Goal: Task Accomplishment & Management: Manage account settings

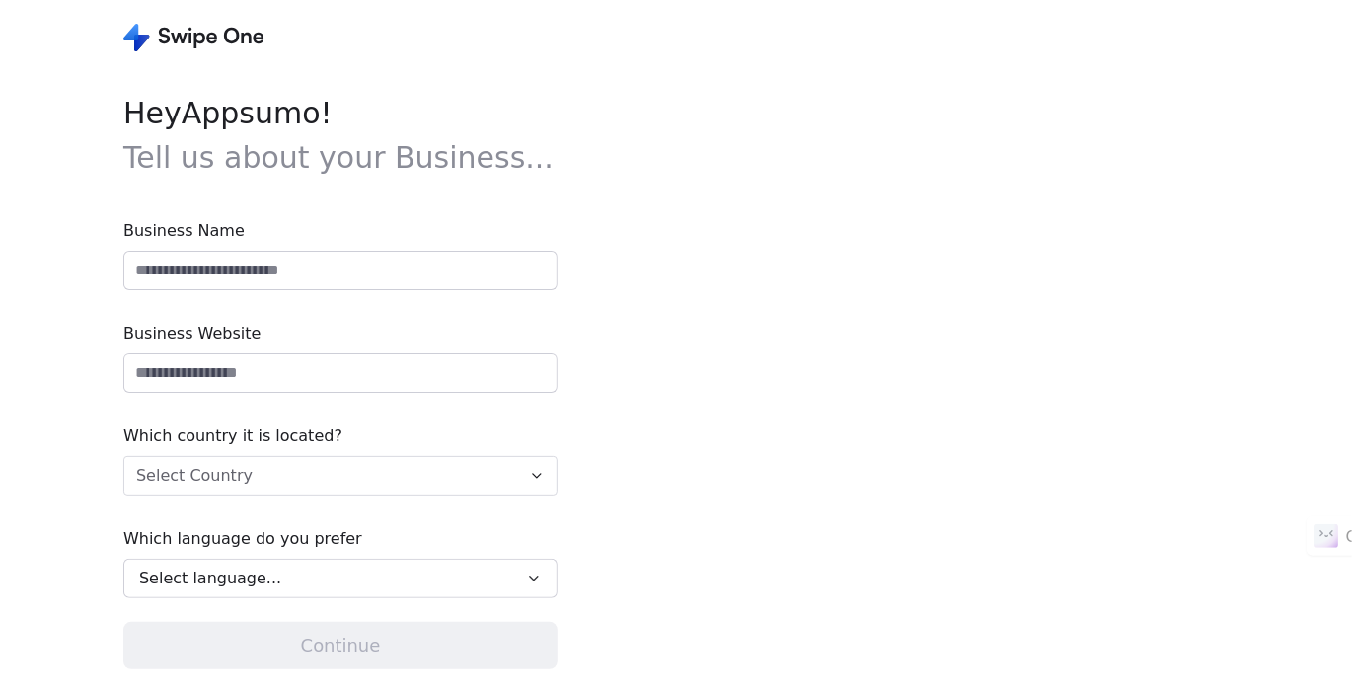
type input "**********"
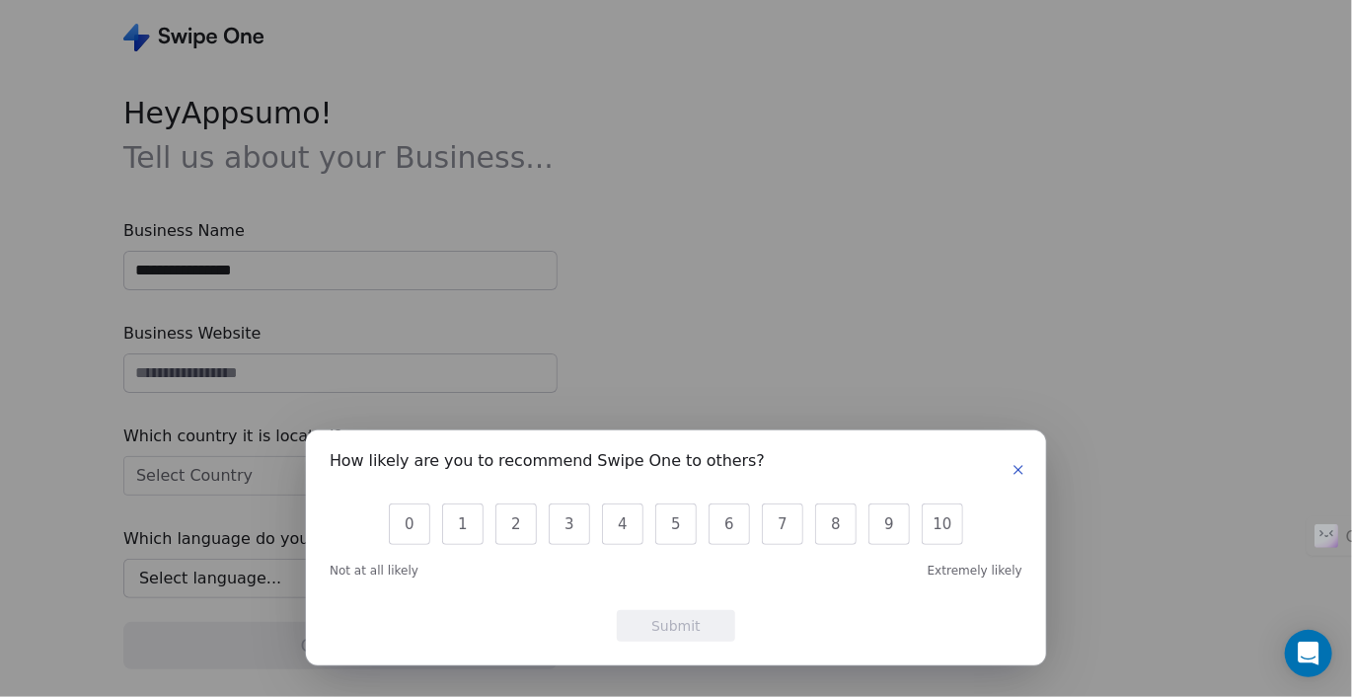
click at [1016, 469] on icon "button" at bounding box center [1019, 470] width 16 height 16
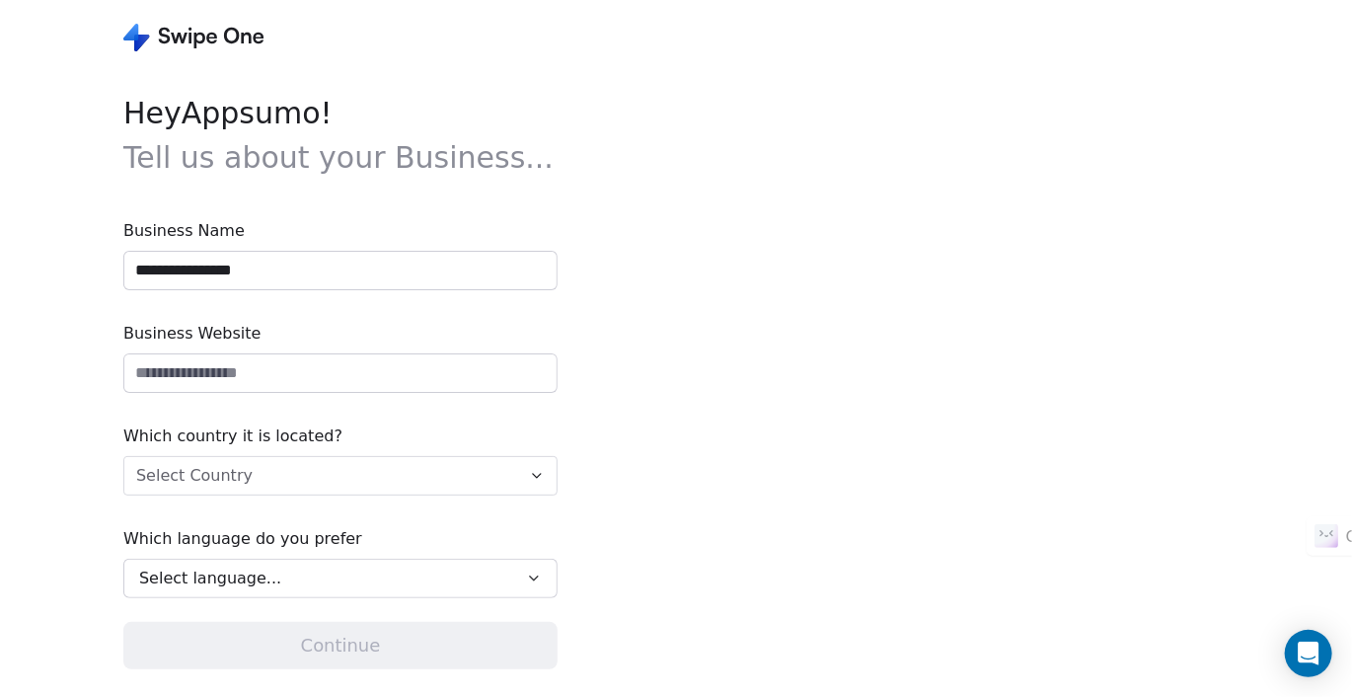
click at [233, 381] on input "url" at bounding box center [340, 373] width 432 height 38
type input "**********"
click at [200, 473] on html "**********" at bounding box center [676, 348] width 1352 height 697
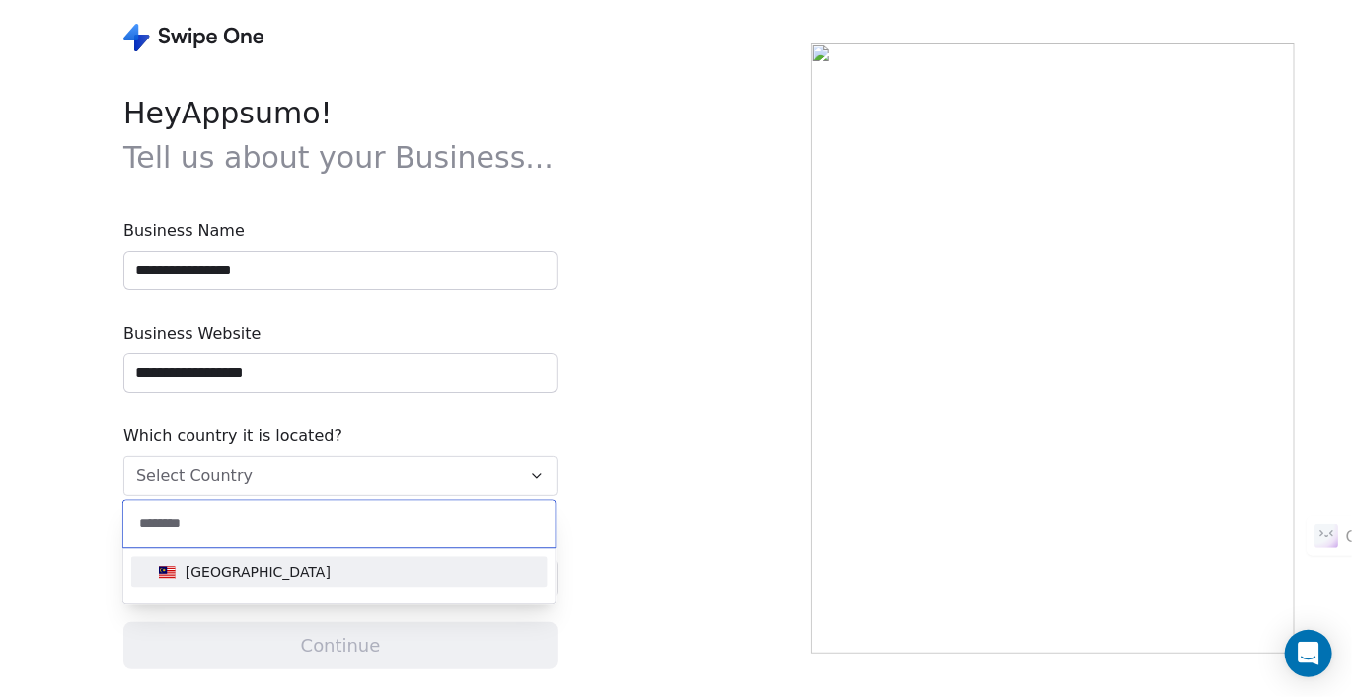
type input "********"
click at [223, 552] on div "[GEOGRAPHIC_DATA]" at bounding box center [339, 575] width 432 height 55
click at [227, 565] on div "[GEOGRAPHIC_DATA]" at bounding box center [258, 572] width 145 height 20
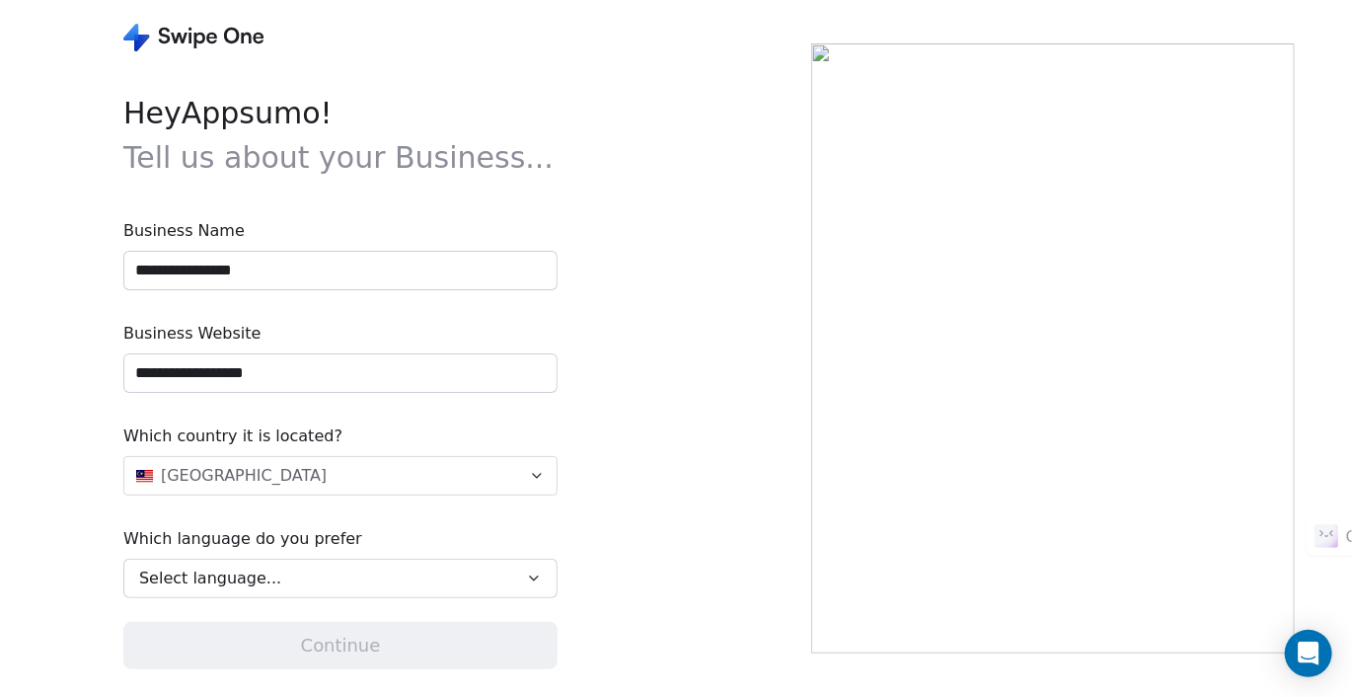
click at [231, 584] on span "Select language..." at bounding box center [210, 579] width 142 height 24
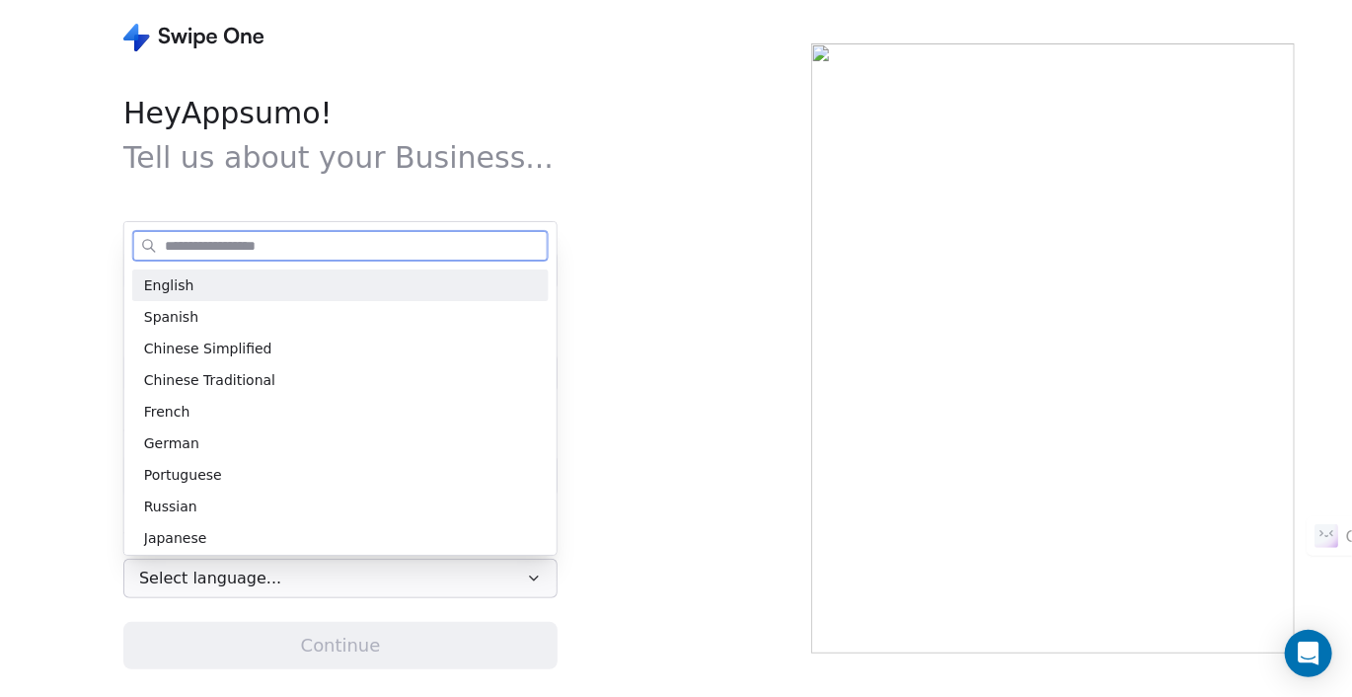
click at [224, 286] on div "English" at bounding box center [340, 285] width 393 height 21
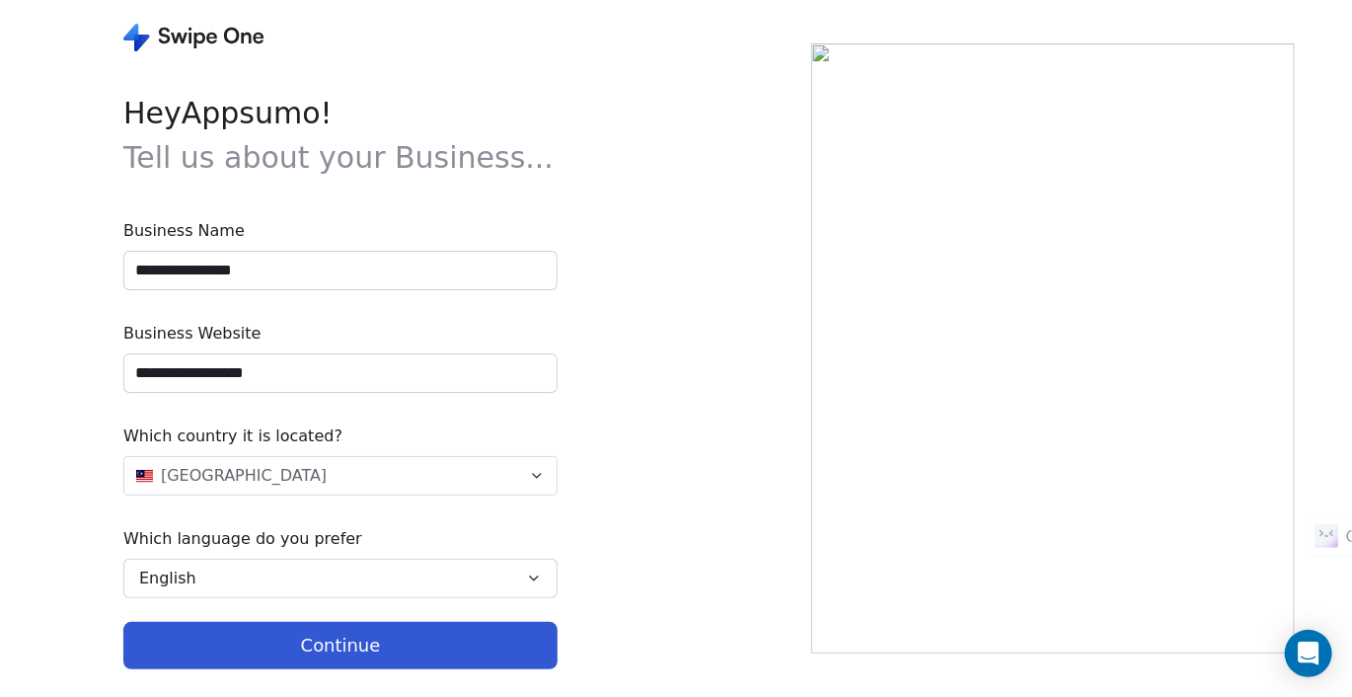
click at [391, 637] on button "Continue" at bounding box center [340, 645] width 434 height 47
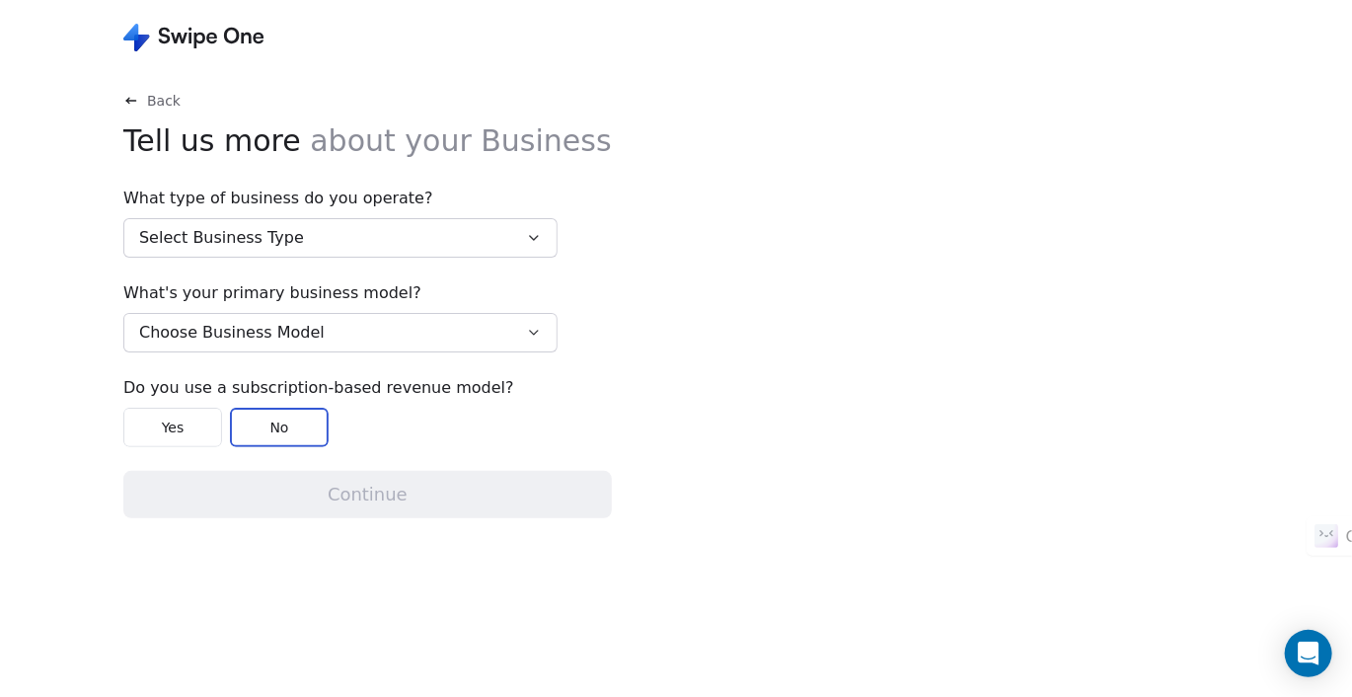
click at [373, 247] on button "Select Business Type" at bounding box center [340, 237] width 434 height 39
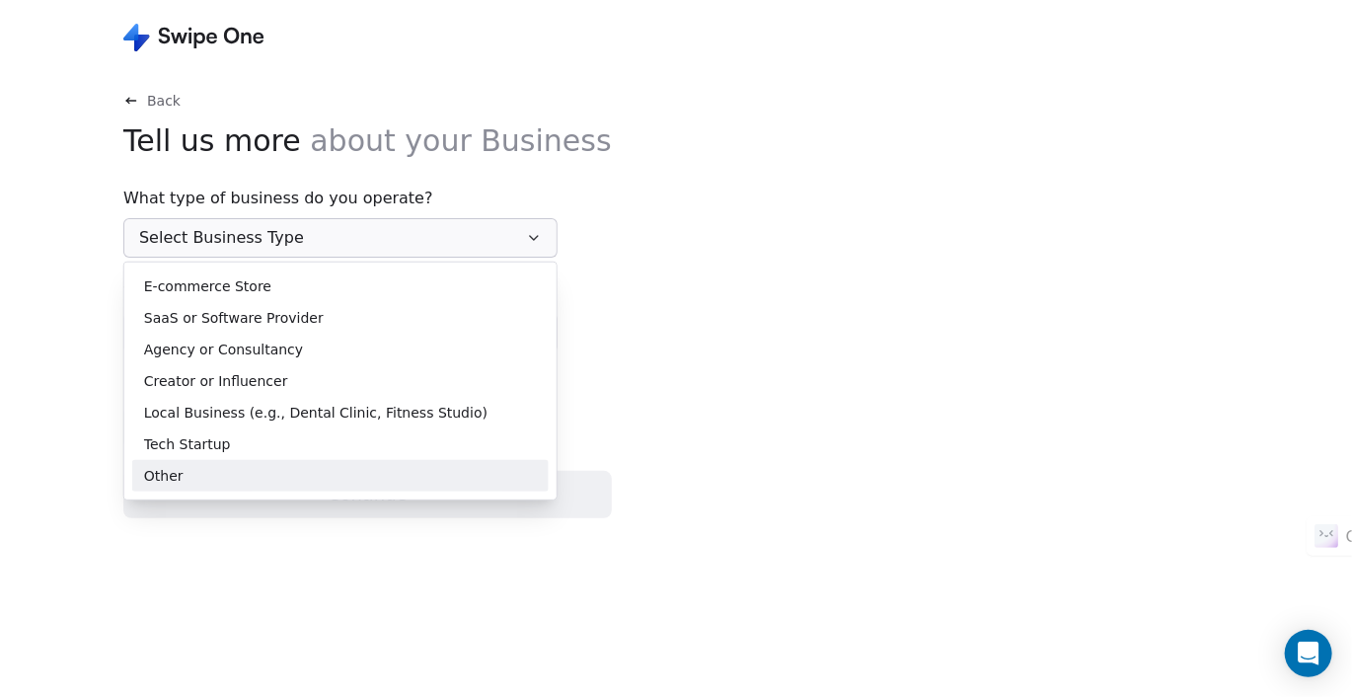
click at [322, 479] on div "Other" at bounding box center [340, 475] width 393 height 21
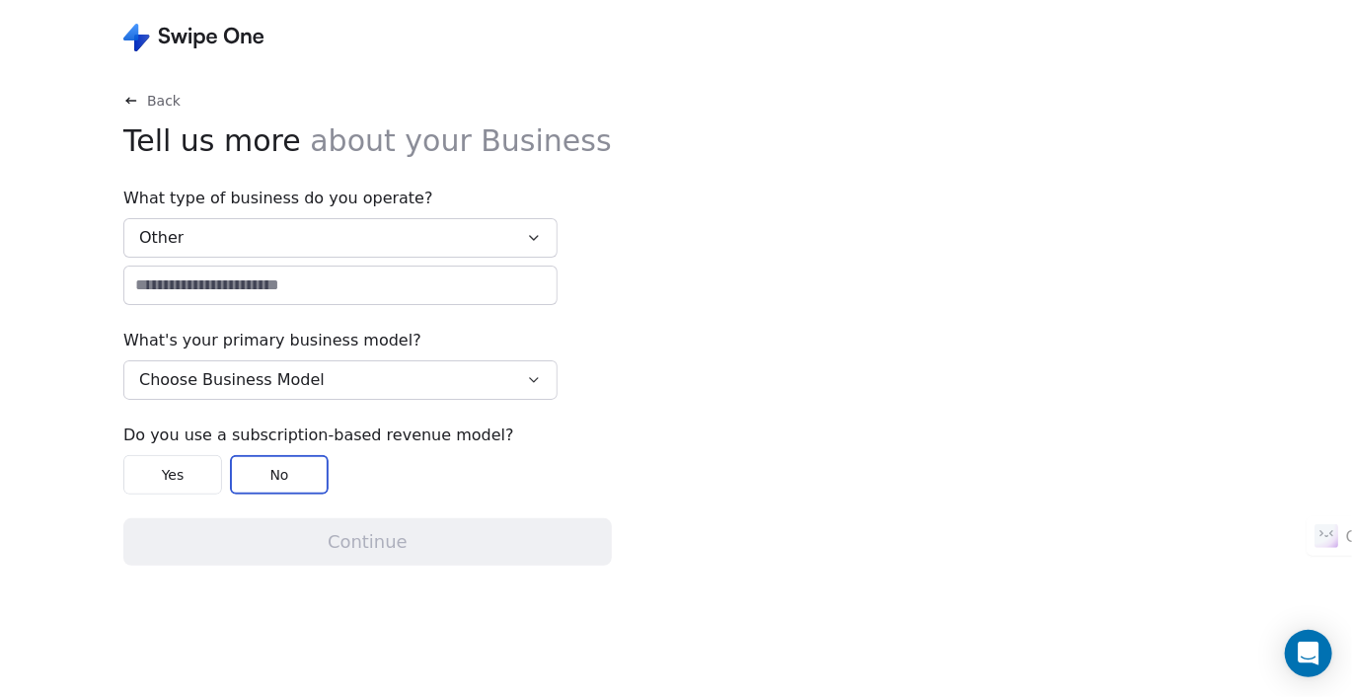
click at [247, 295] on input at bounding box center [340, 286] width 432 height 38
type input "*****"
click at [231, 393] on button "Choose Business Model" at bounding box center [340, 379] width 434 height 39
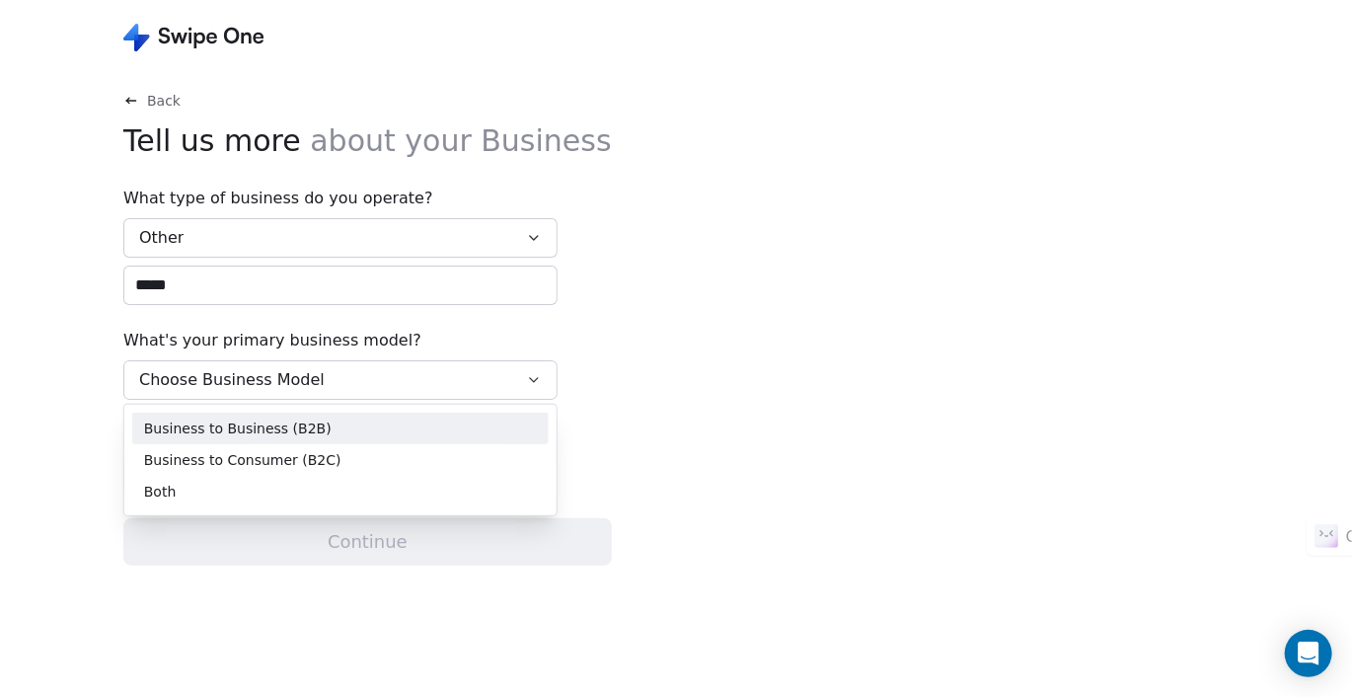
click at [210, 384] on html "Back Tell us more about your Business What type of business do you operate? Oth…" at bounding box center [676, 348] width 1352 height 697
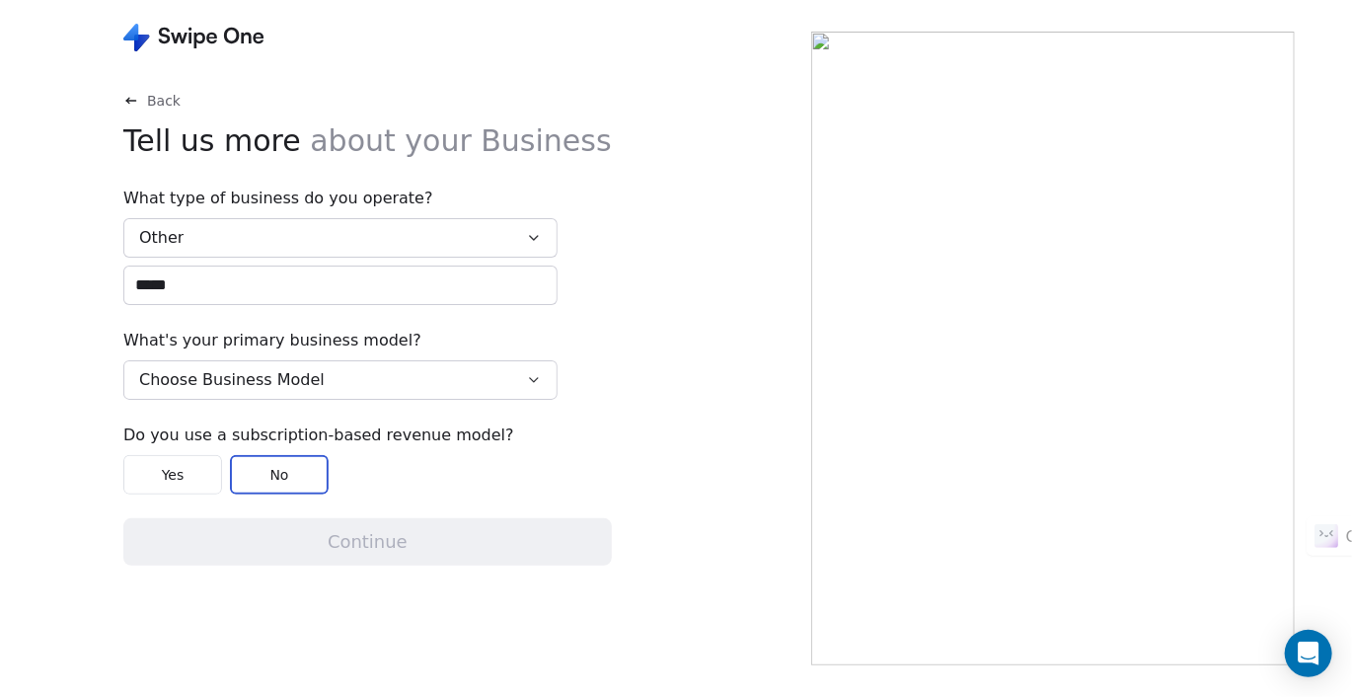
click at [183, 484] on button "Yes" at bounding box center [172, 474] width 99 height 39
click at [274, 475] on button "No" at bounding box center [279, 474] width 99 height 39
click at [422, 462] on div "Yes No" at bounding box center [340, 474] width 434 height 39
drag, startPoint x: 413, startPoint y: 575, endPoint x: 417, endPoint y: 546, distance: 28.9
click at [414, 568] on div "Back Tell us more about your Business What type of business do you operate? Oth…" at bounding box center [367, 382] width 489 height 582
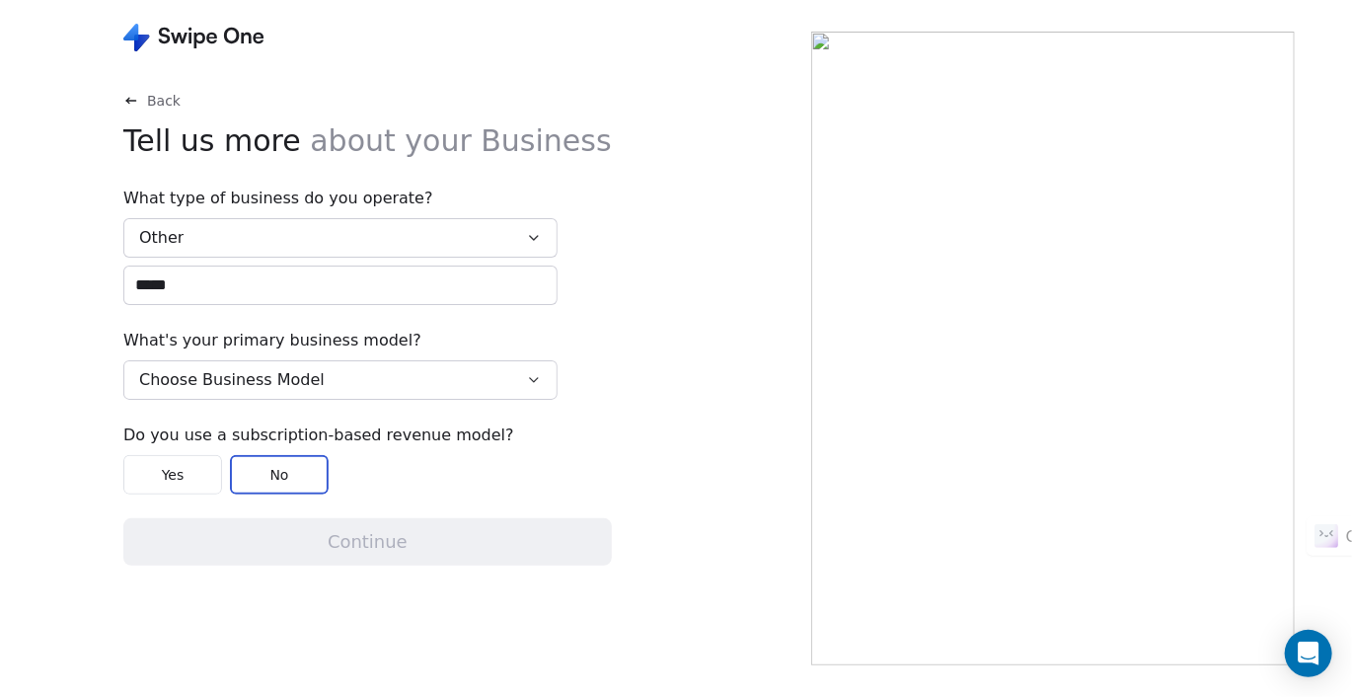
click at [166, 447] on div "Do you use a subscription-based revenue model? Yes No" at bounding box center [340, 459] width 434 height 71
click at [184, 474] on button "Yes" at bounding box center [172, 474] width 99 height 39
click at [298, 472] on button "No" at bounding box center [279, 474] width 99 height 39
click at [250, 281] on input "*****" at bounding box center [340, 286] width 432 height 38
click at [272, 379] on span "Choose Business Model" at bounding box center [232, 380] width 186 height 24
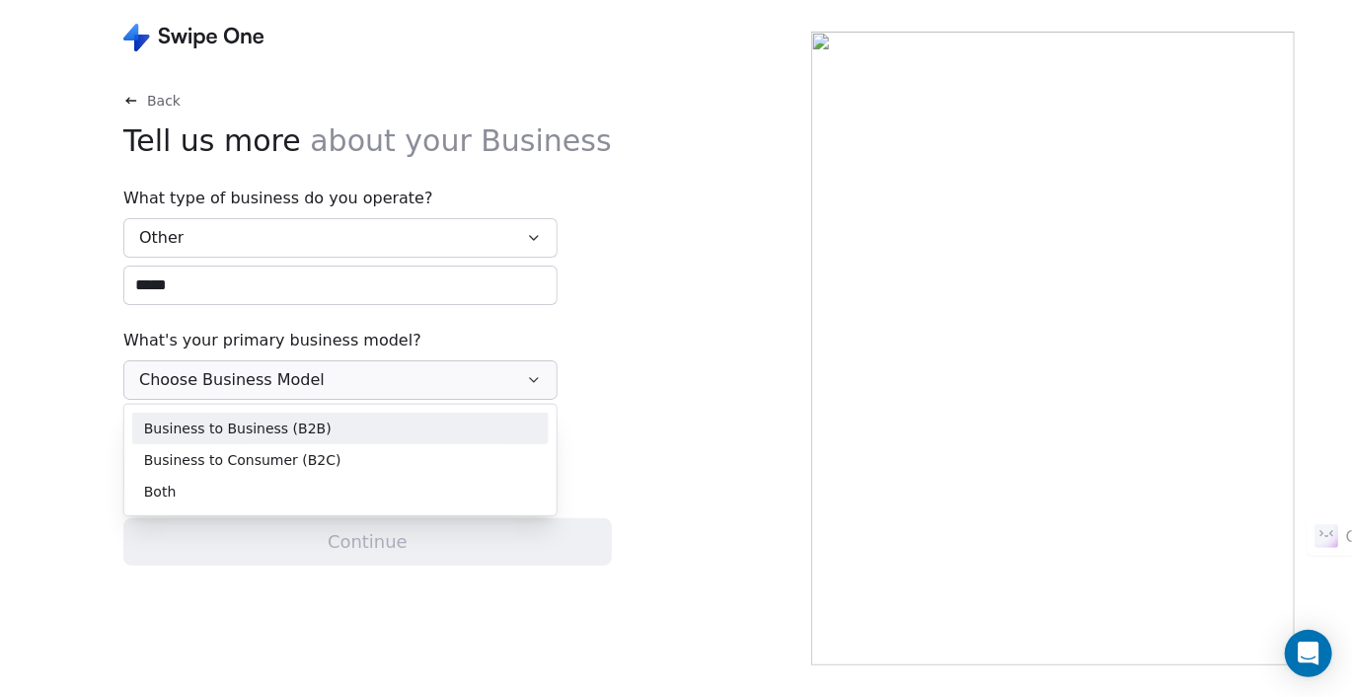
click at [263, 429] on span "Business to Business (B2B)" at bounding box center [238, 428] width 188 height 21
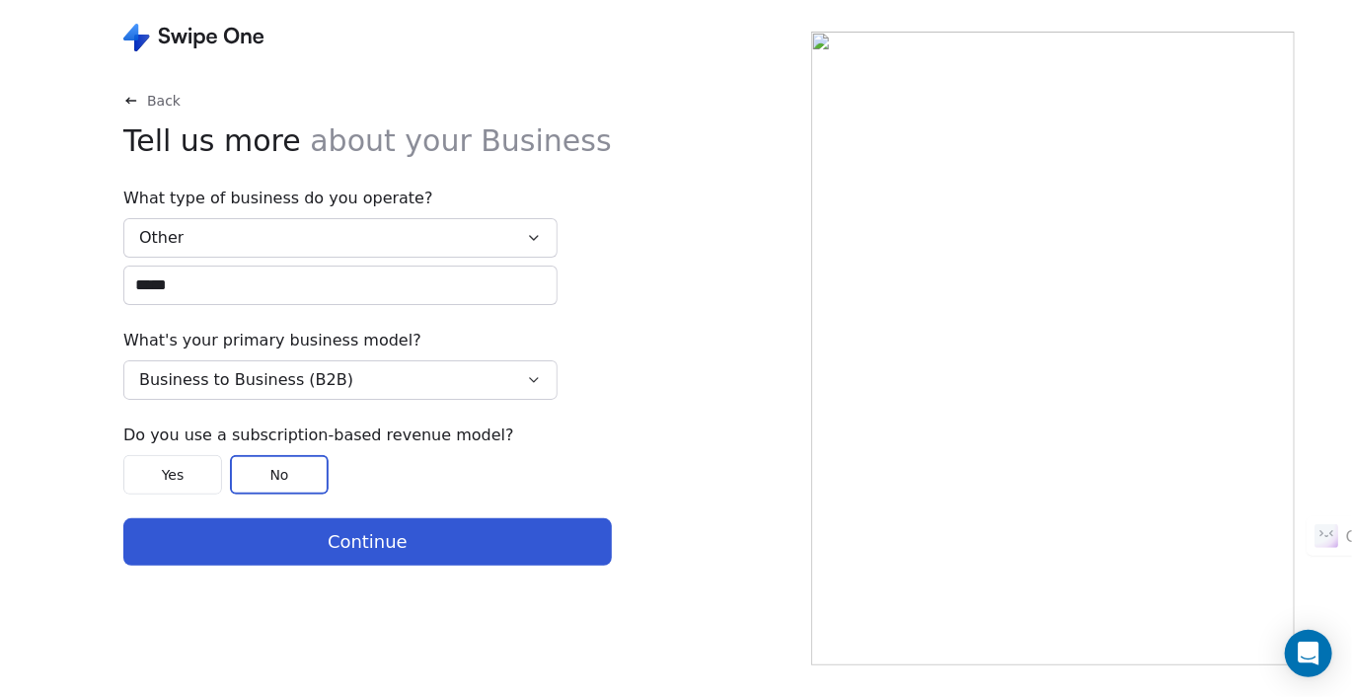
click at [329, 547] on button "Continue" at bounding box center [367, 541] width 489 height 47
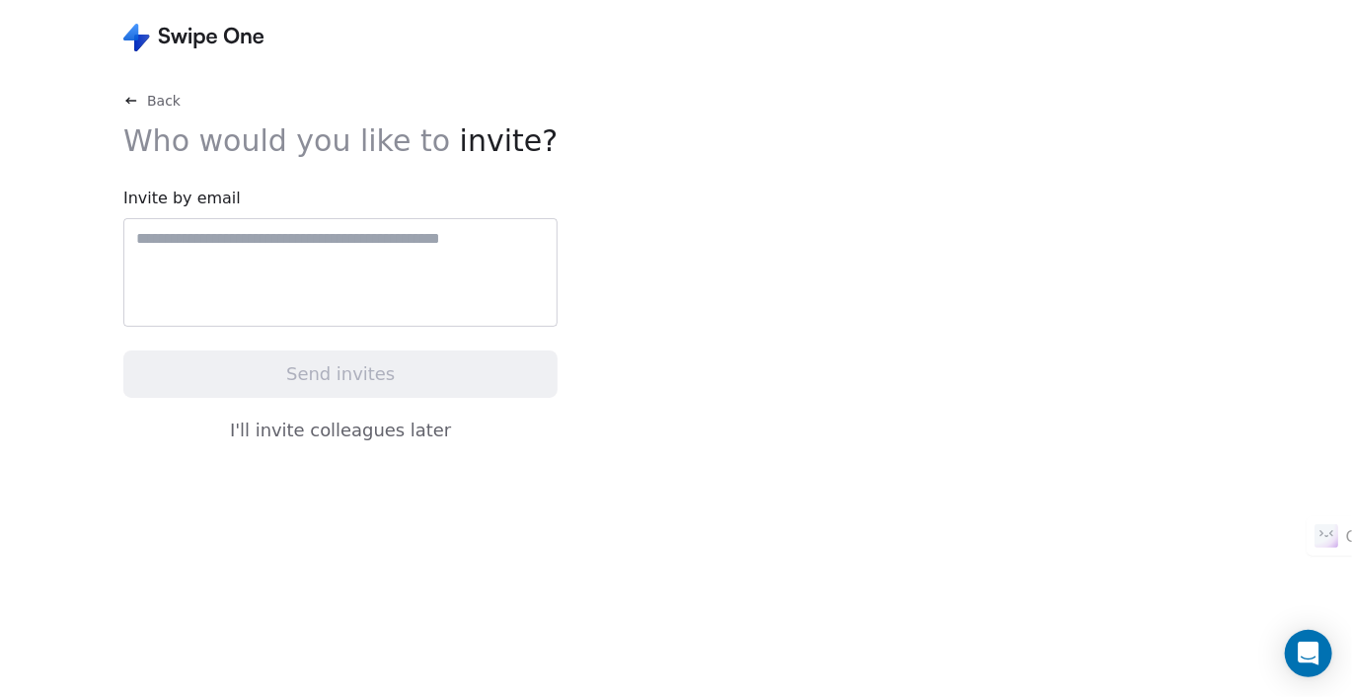
click at [367, 434] on button "I'll invite colleagues later" at bounding box center [340, 430] width 434 height 41
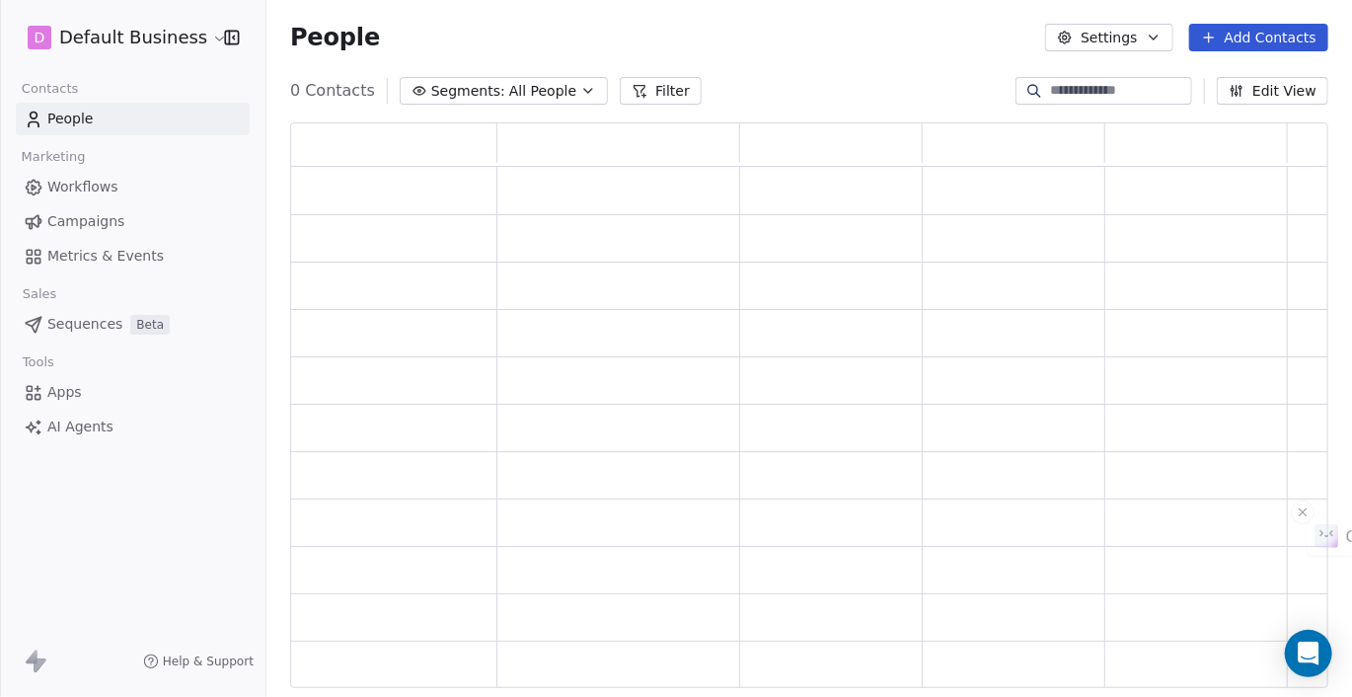
scroll to position [550, 1023]
click at [1249, 509] on icon at bounding box center [1242, 513] width 14 height 24
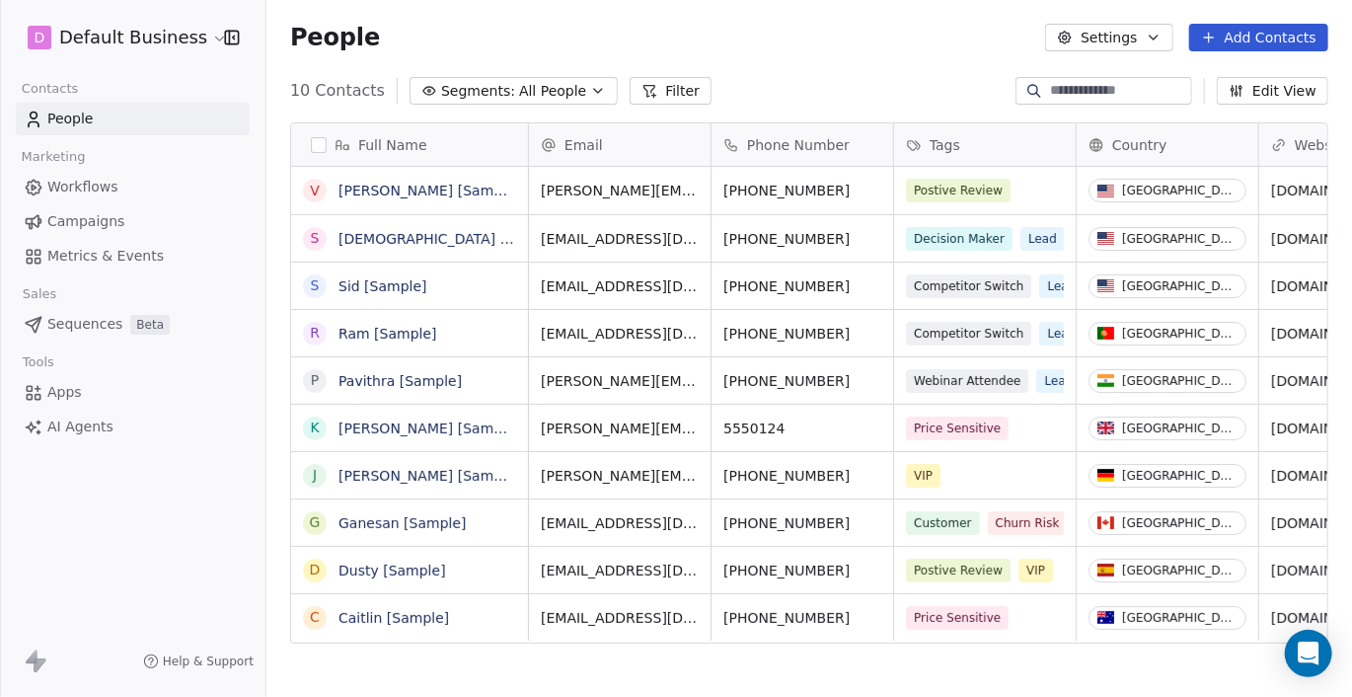
scroll to position [597, 1070]
click at [1121, 41] on button "Settings" at bounding box center [1108, 38] width 127 height 28
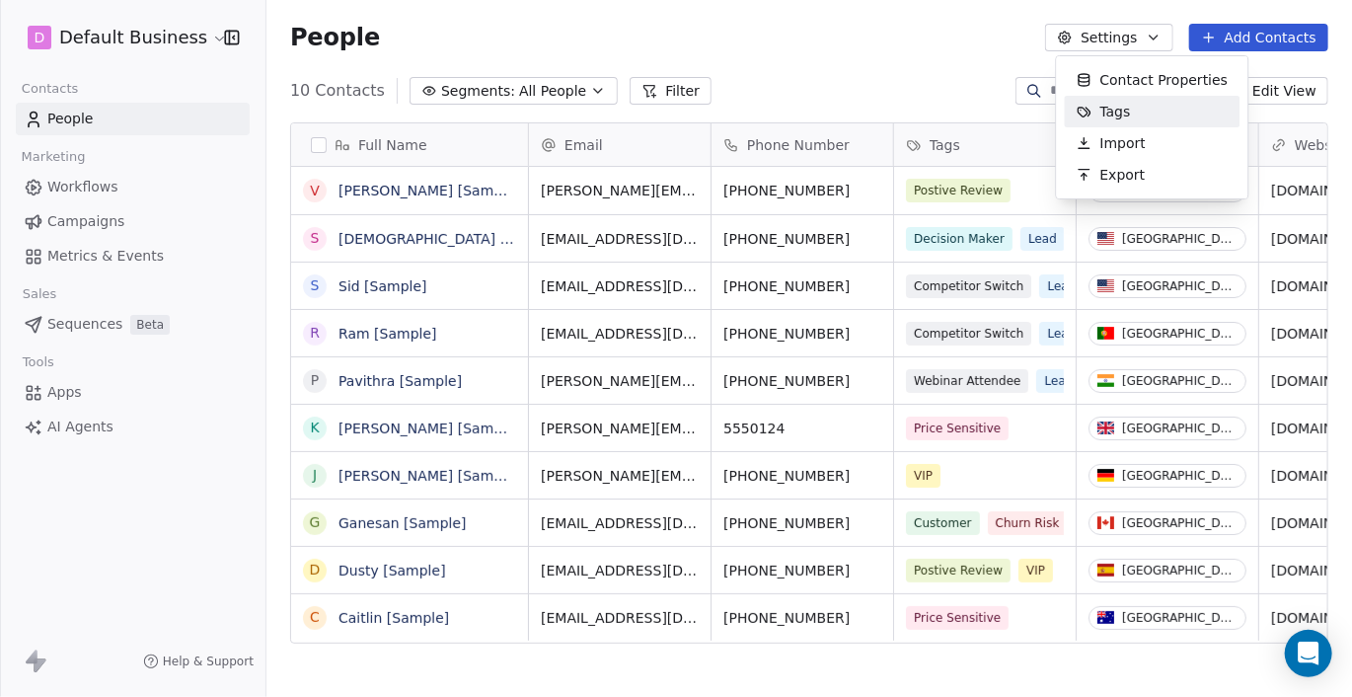
click at [186, 36] on html "D Default Business Contacts People Marketing Workflows Campaigns Metrics & Even…" at bounding box center [676, 348] width 1352 height 697
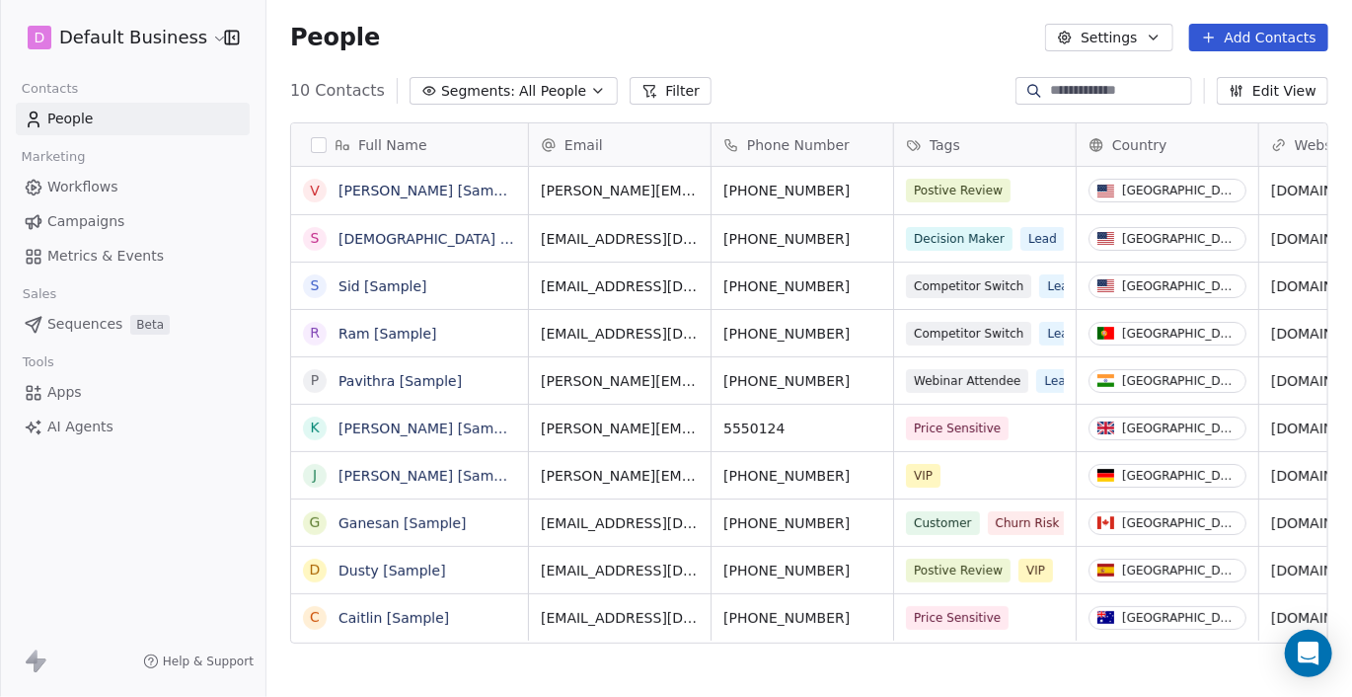
click at [186, 36] on html "D Default Business Contacts People Marketing Workflows Campaigns Metrics & Even…" at bounding box center [676, 348] width 1352 height 697
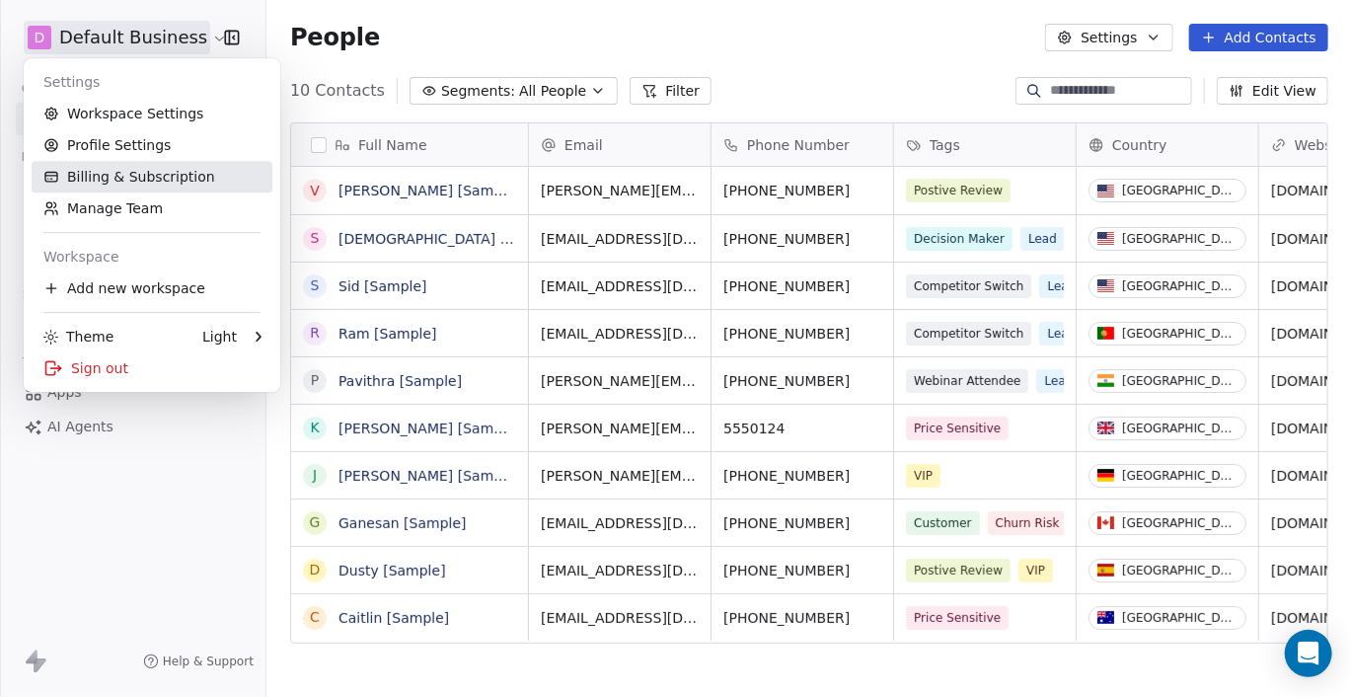
click at [172, 192] on link "Billing & Subscription" at bounding box center [152, 177] width 241 height 32
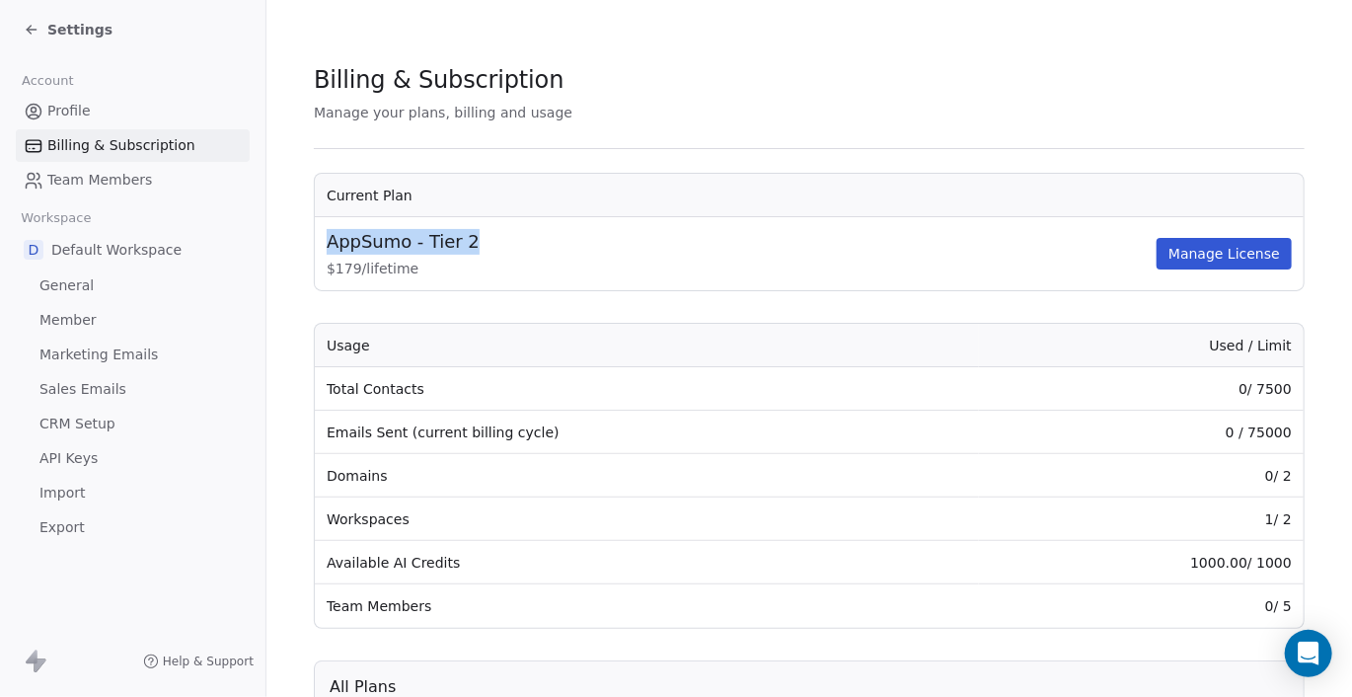
drag, startPoint x: 483, startPoint y: 234, endPoint x: 332, endPoint y: 246, distance: 151.5
click at [332, 246] on div "AppSumo - Tier 2" at bounding box center [740, 242] width 826 height 26
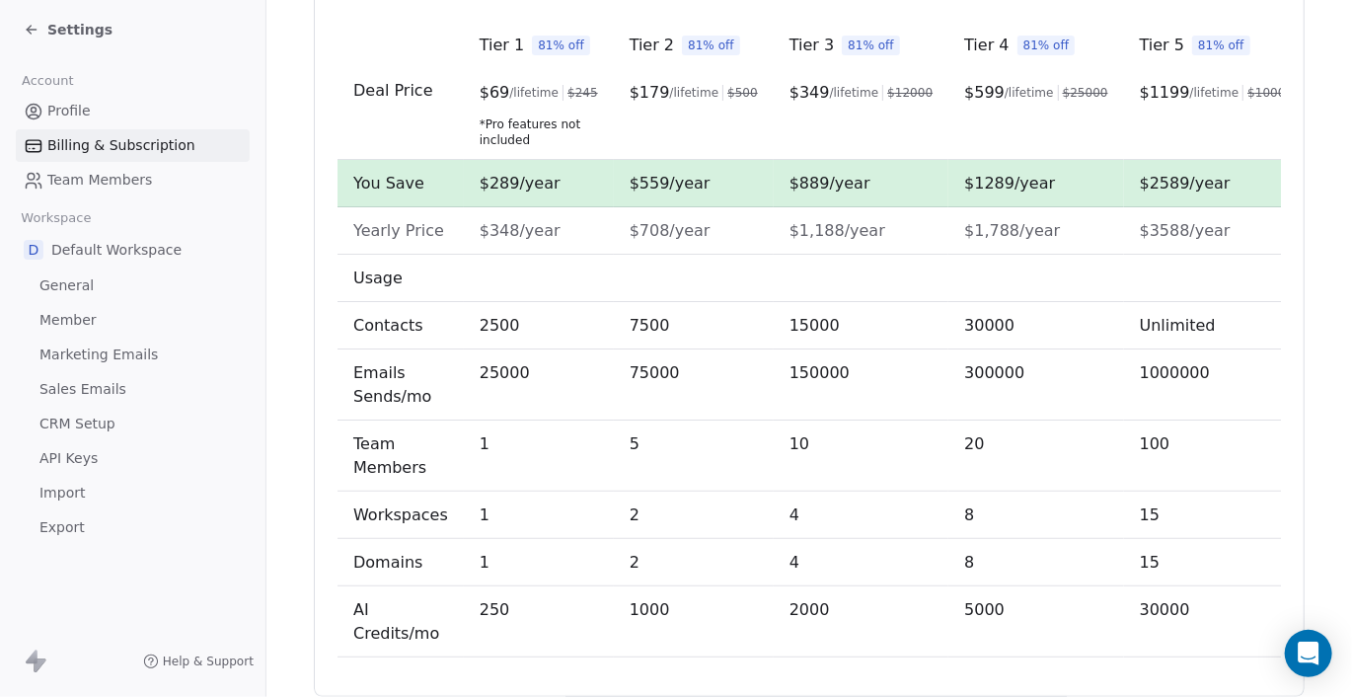
scroll to position [795, 0]
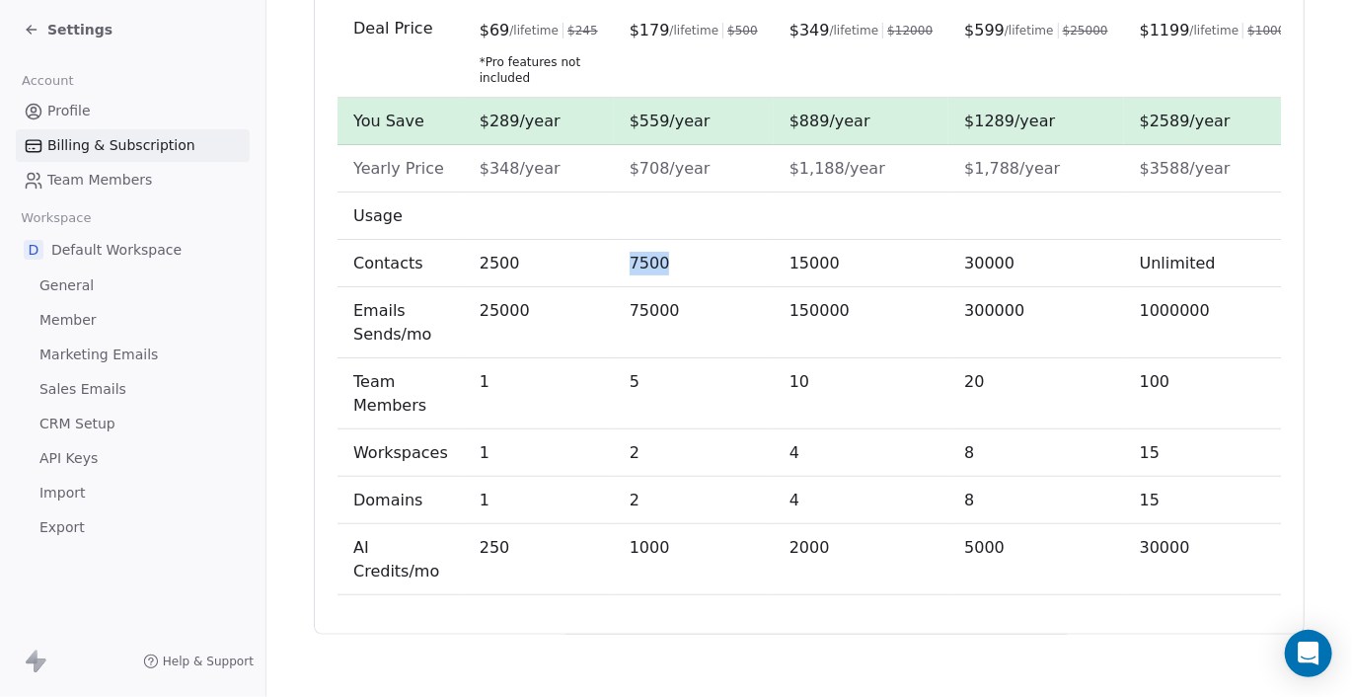
drag, startPoint x: 632, startPoint y: 255, endPoint x: 689, endPoint y: 262, distance: 57.7
click at [689, 262] on td "7500" at bounding box center [694, 263] width 160 height 47
click at [684, 298] on td "75000" at bounding box center [694, 322] width 160 height 71
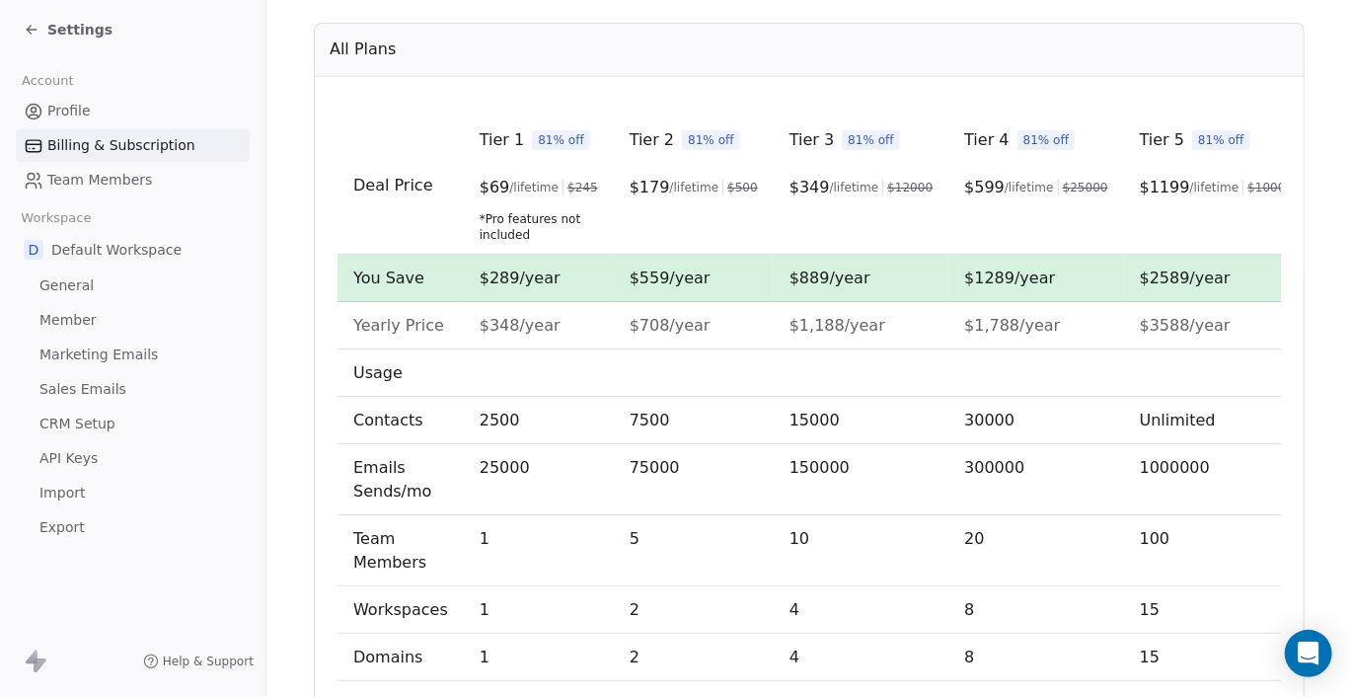
scroll to position [597, 0]
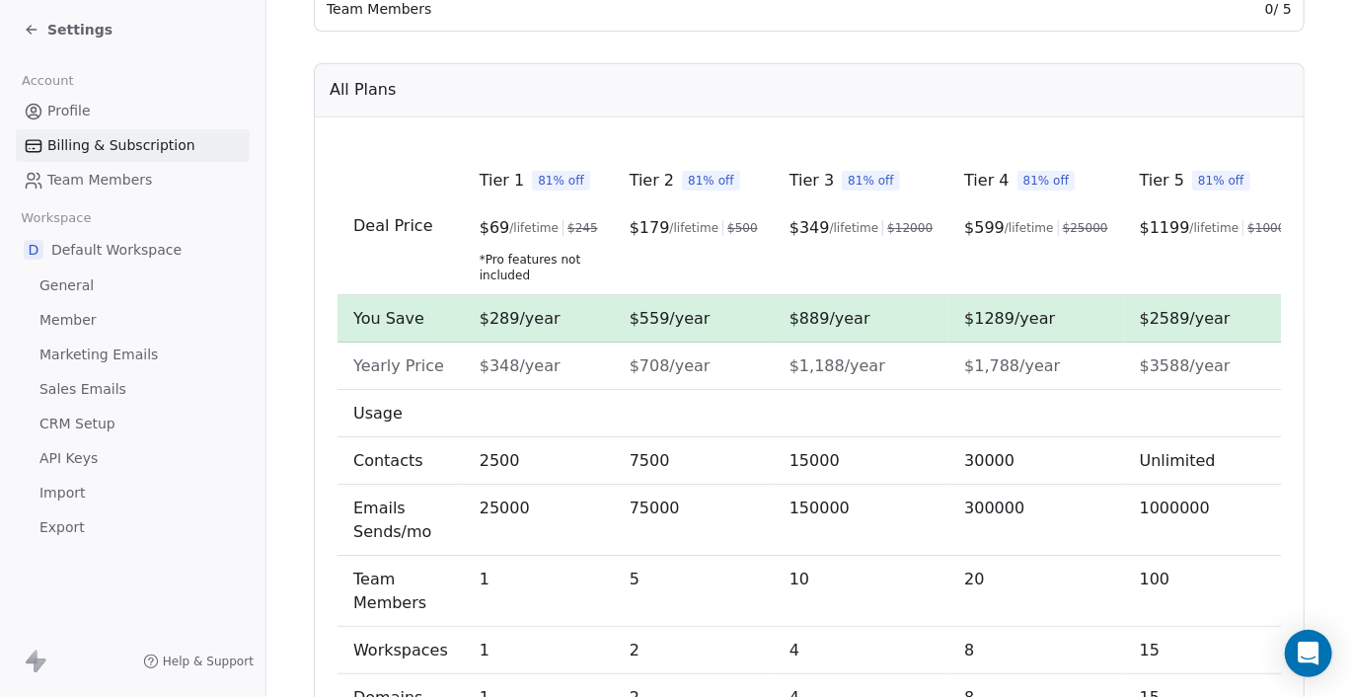
drag, startPoint x: 674, startPoint y: 268, endPoint x: 665, endPoint y: 261, distance: 11.3
click at [665, 261] on td "Tier 2 81% off $ 179 /lifetime $ 500" at bounding box center [694, 226] width 160 height 138
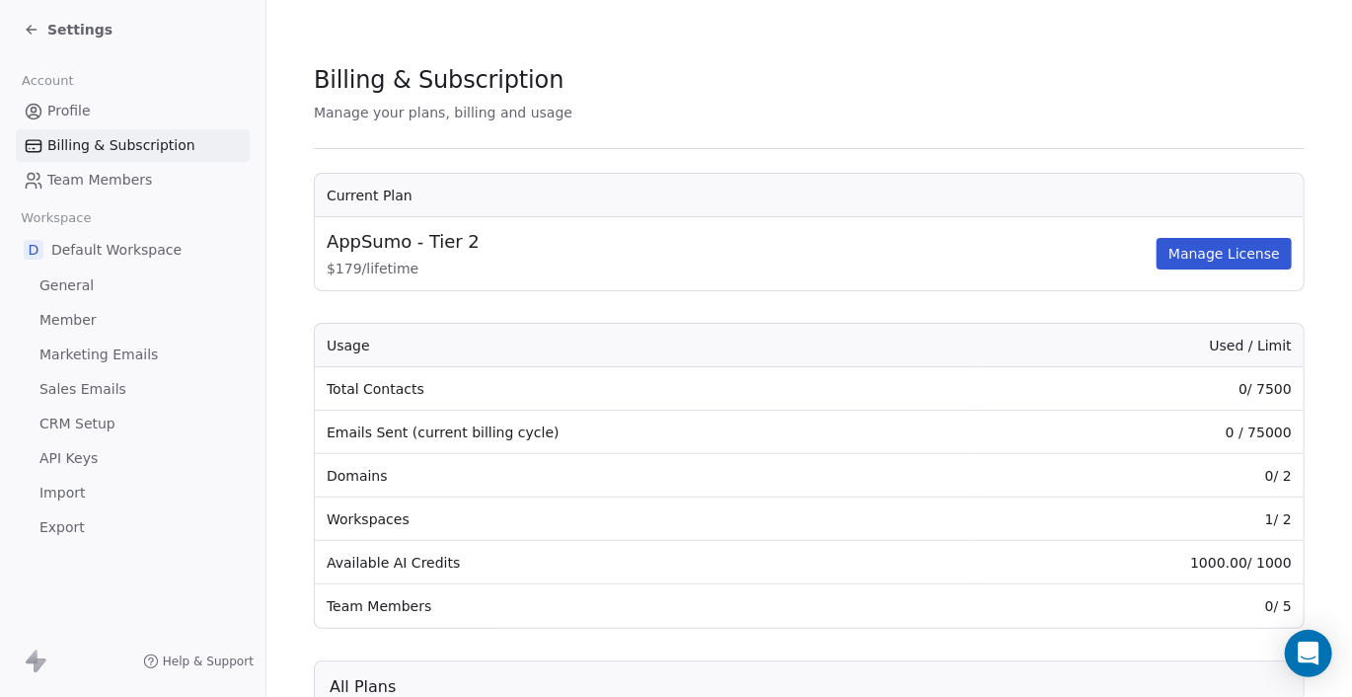
scroll to position [0, 0]
click at [932, 177] on th "Current Plan" at bounding box center [809, 195] width 989 height 43
